Goal: Task Accomplishment & Management: Manage account settings

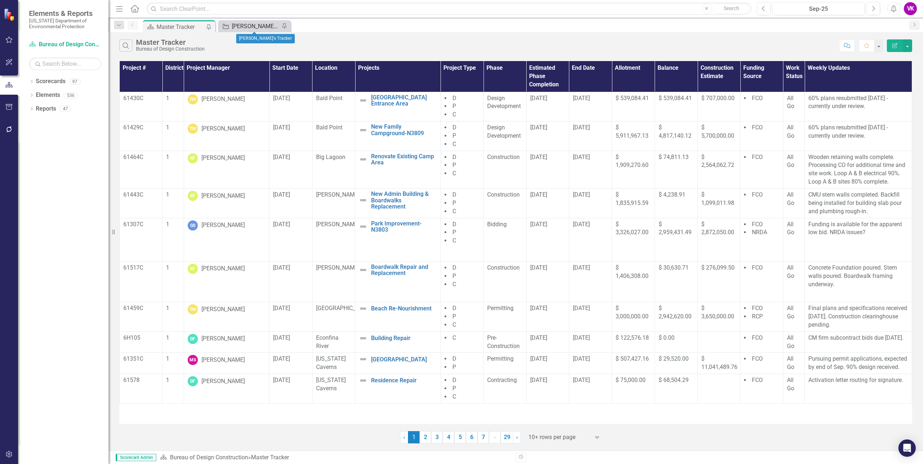
click at [249, 27] on div "[PERSON_NAME]'s Tracker" at bounding box center [256, 26] width 48 height 9
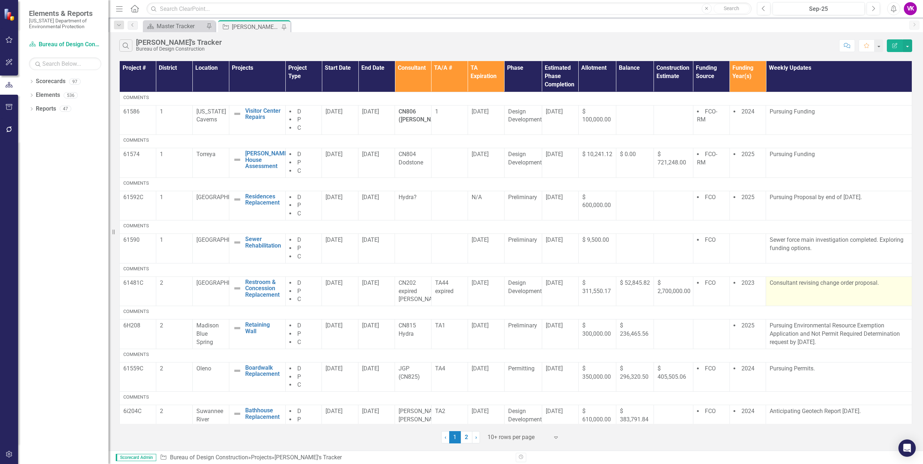
click at [799, 286] on p "Consultant revising change order proposal." at bounding box center [838, 283] width 138 height 8
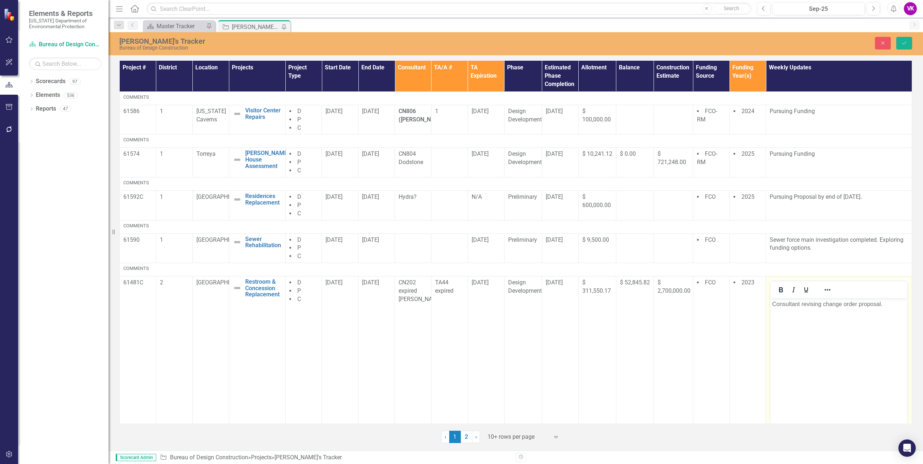
drag, startPoint x: 1570, startPoint y: 584, endPoint x: 777, endPoint y: 304, distance: 840.9
click at [777, 304] on p "Consultant revising change order proposal." at bounding box center [838, 304] width 133 height 9
click at [904, 44] on icon "Save" at bounding box center [904, 42] width 7 height 5
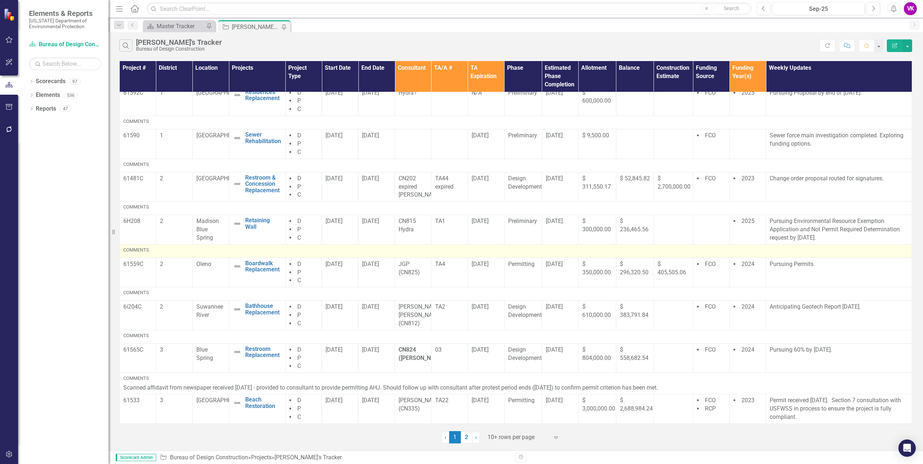
scroll to position [108, 0]
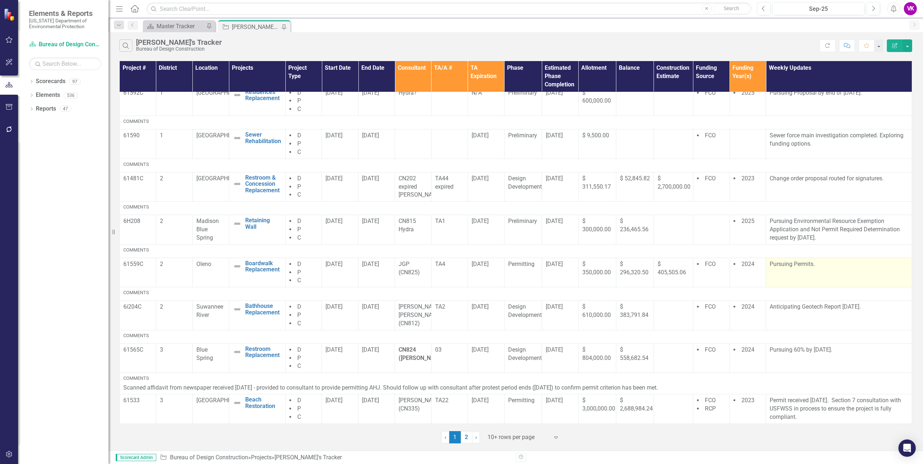
click at [769, 268] on p "Pursuing Permits." at bounding box center [838, 264] width 138 height 8
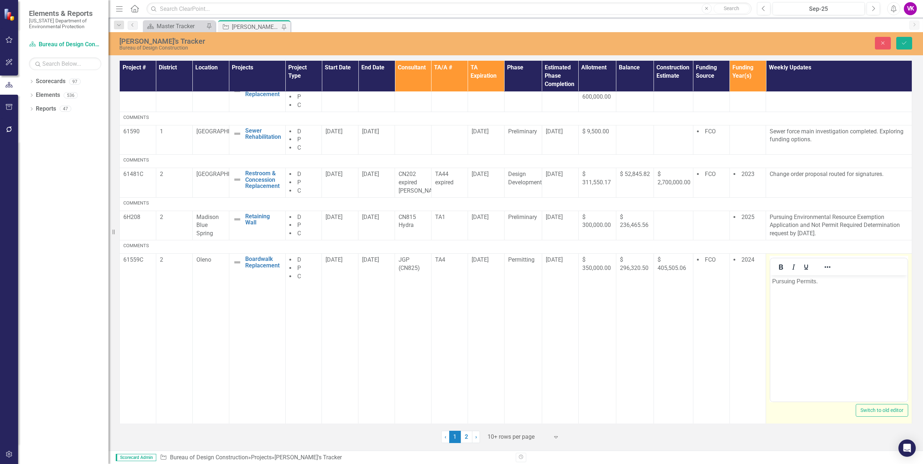
scroll to position [0, 0]
drag, startPoint x: 1538, startPoint y: 543, endPoint x: 789, endPoint y: 282, distance: 792.9
click at [774, 281] on p "Pursuing Permits." at bounding box center [838, 281] width 133 height 9
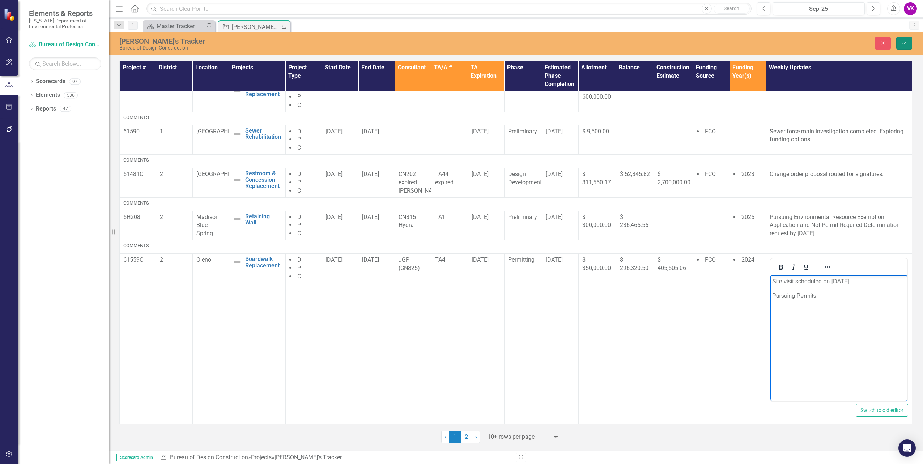
click at [906, 46] on button "Save" at bounding box center [904, 43] width 16 height 13
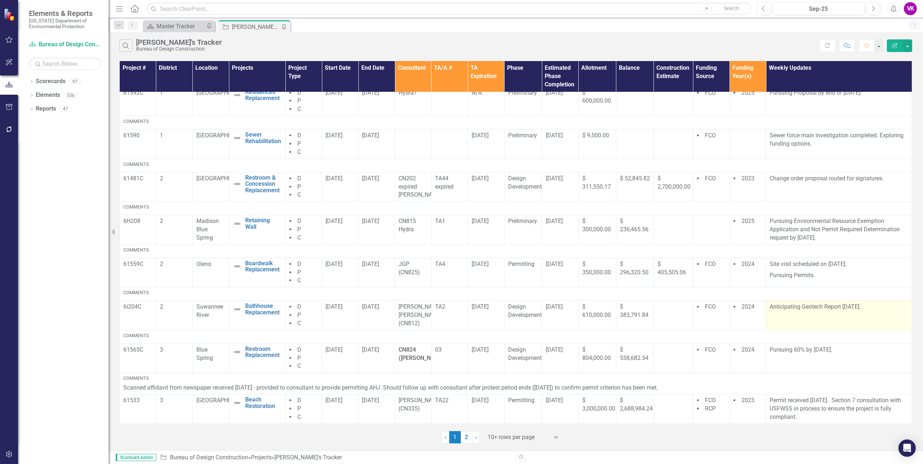
scroll to position [113, 0]
click at [466, 440] on link "2" at bounding box center [467, 437] width 12 height 12
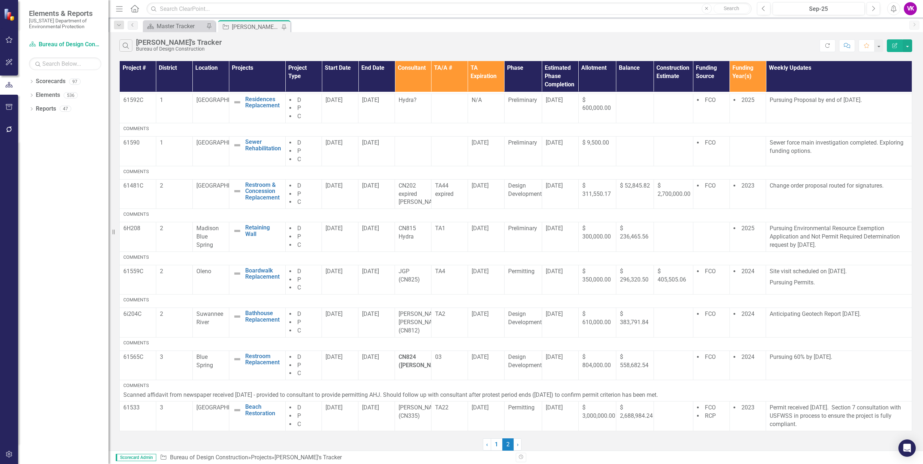
scroll to position [0, 0]
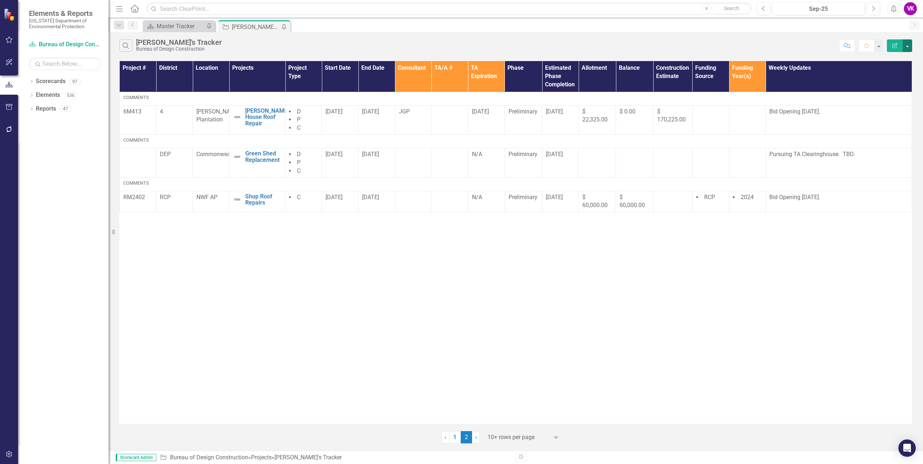
click at [909, 48] on button "button" at bounding box center [907, 45] width 9 height 13
click at [455, 436] on link "1" at bounding box center [455, 437] width 12 height 12
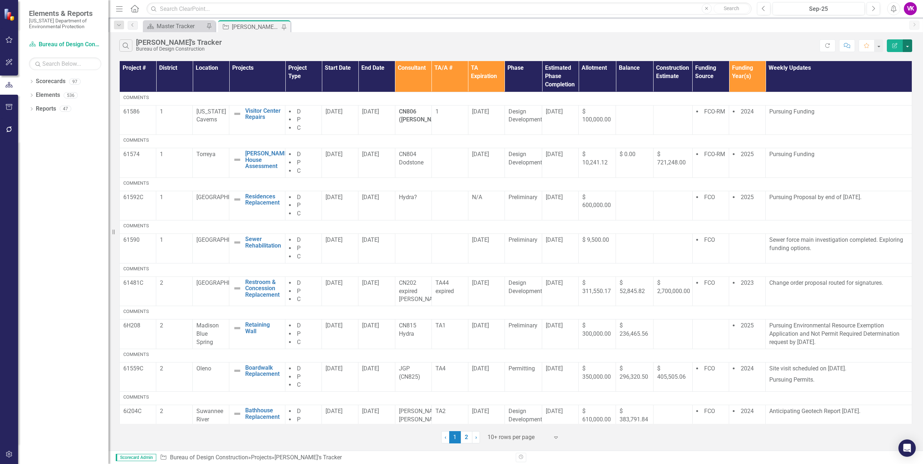
click at [908, 46] on button "button" at bounding box center [907, 45] width 9 height 13
click at [890, 74] on link "PDF Export to PDF" at bounding box center [882, 73] width 57 height 13
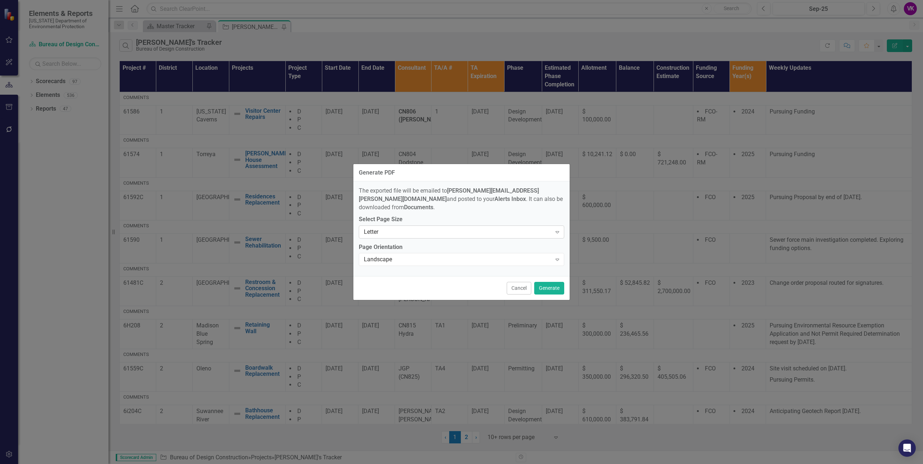
click at [557, 231] on icon at bounding box center [557, 232] width 4 height 2
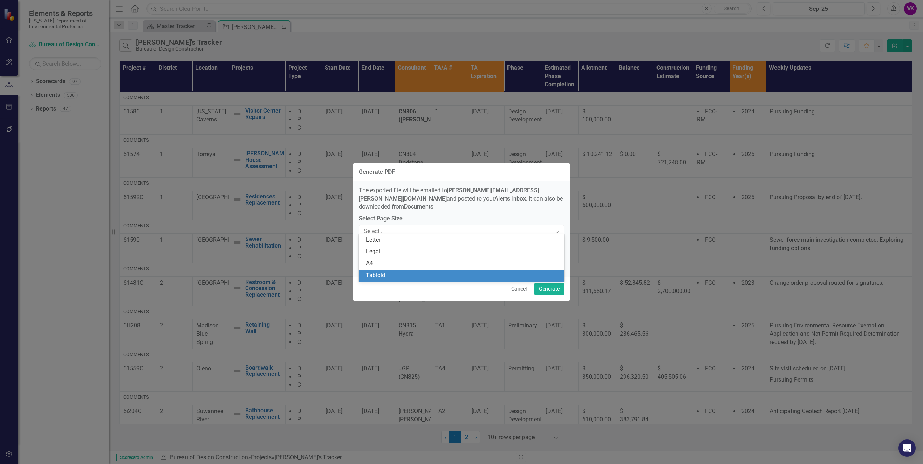
click at [398, 274] on div "Tabloid" at bounding box center [463, 276] width 194 height 8
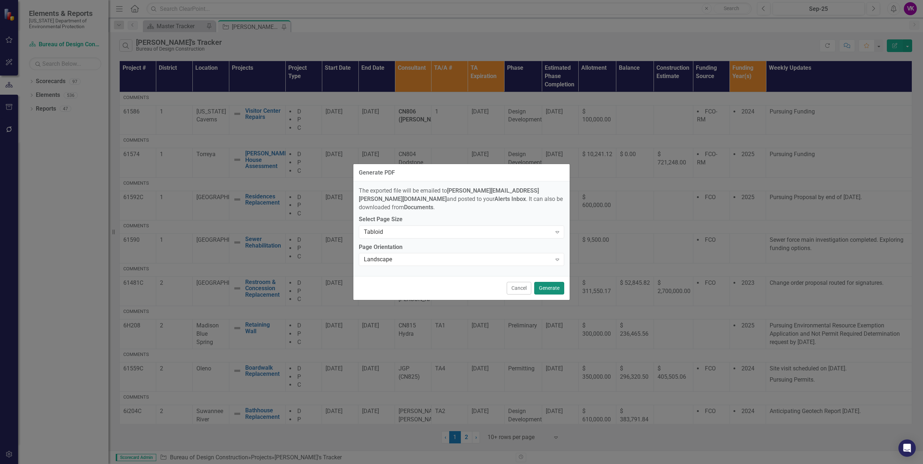
click at [552, 285] on button "Generate" at bounding box center [549, 288] width 30 height 13
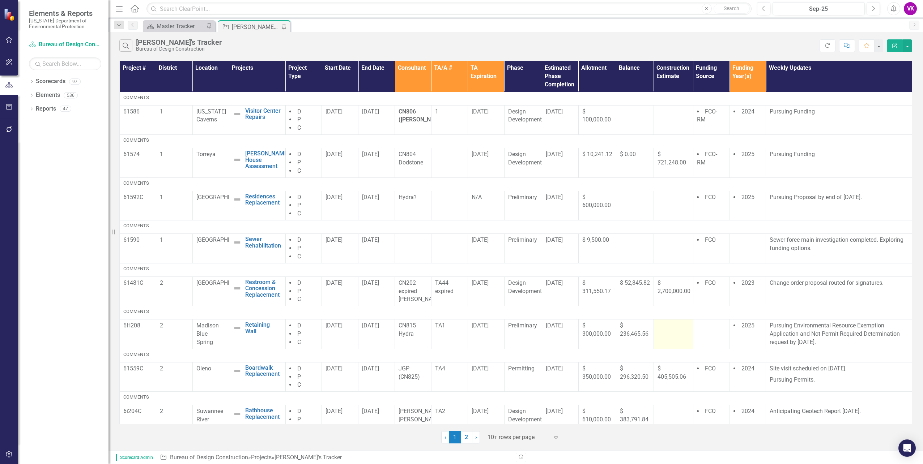
click at [674, 348] on td at bounding box center [672, 335] width 39 height 30
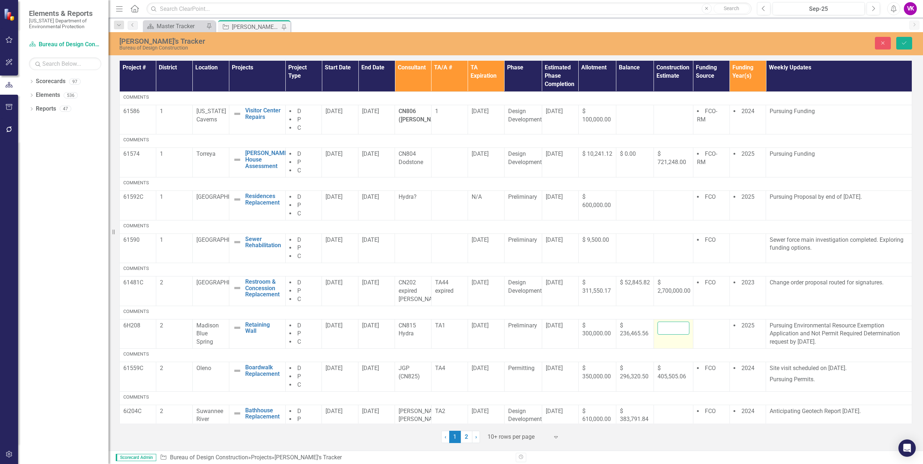
click at [661, 335] on input "number" at bounding box center [673, 328] width 32 height 13
click at [704, 344] on td at bounding box center [711, 334] width 37 height 30
click at [664, 335] on input "173918.49" at bounding box center [673, 328] width 32 height 13
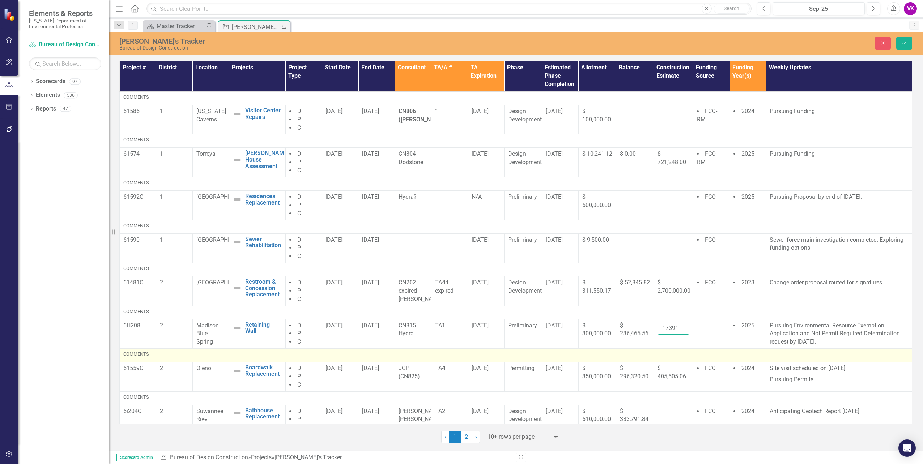
scroll to position [0, 3]
type input "1739188.49"
click button "Save" at bounding box center [904, 43] width 16 height 13
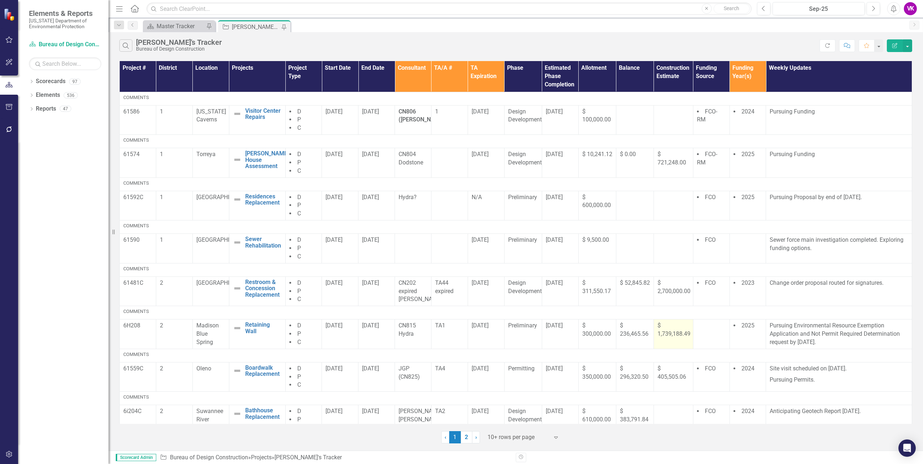
click at [665, 337] on span "$ 1,739,188.49" at bounding box center [673, 329] width 33 height 15
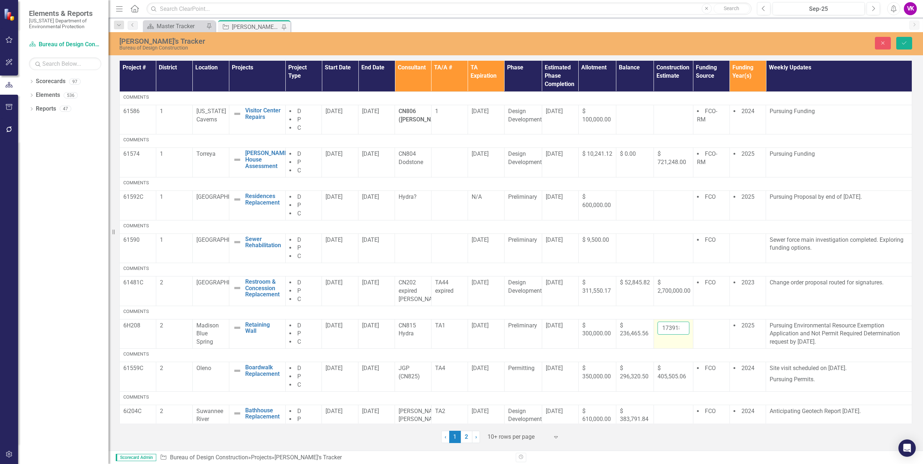
click at [658, 335] on input "1739188.49" at bounding box center [673, 328] width 32 height 13
type input "9"
type input "173918.49"
click button "Save" at bounding box center [904, 43] width 16 height 13
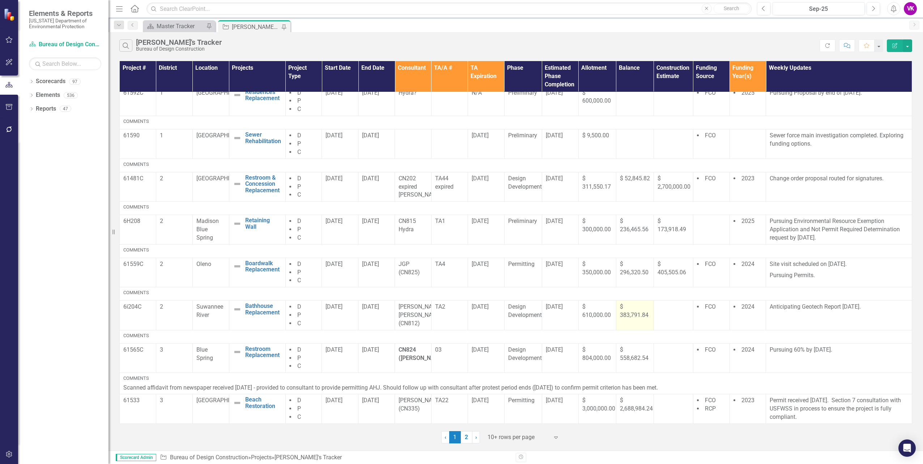
scroll to position [0, 0]
